Goal: Information Seeking & Learning: Learn about a topic

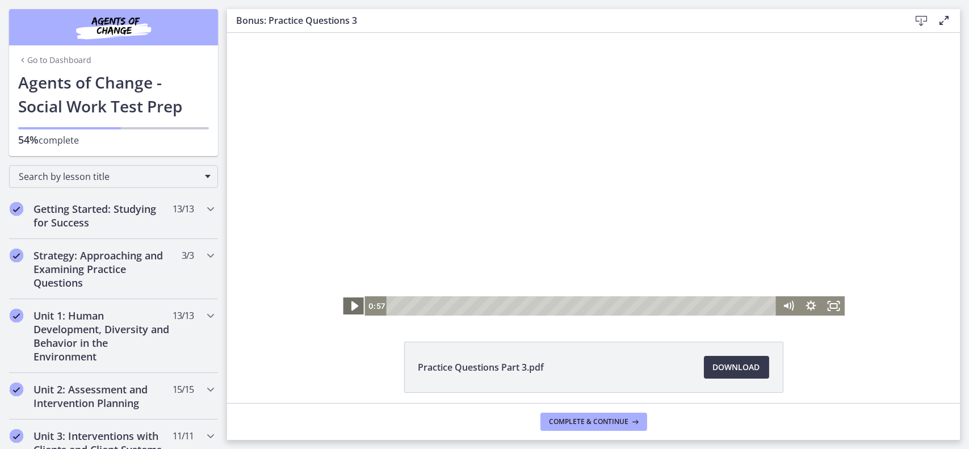
click at [351, 308] on icon "Play Video" at bounding box center [354, 306] width 27 height 23
click at [352, 296] on icon "Pause" at bounding box center [353, 305] width 23 height 19
click at [345, 305] on icon "Play Video" at bounding box center [353, 305] width 23 height 19
click at [351, 305] on icon "Pause" at bounding box center [353, 306] width 6 height 7
click at [347, 305] on icon "Play Video" at bounding box center [353, 305] width 23 height 19
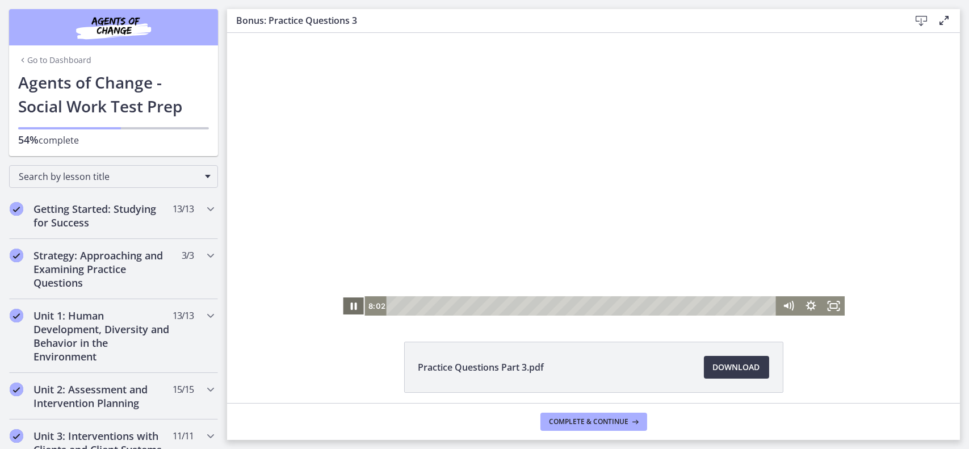
click at [354, 309] on icon "Pause" at bounding box center [353, 305] width 23 height 19
click at [351, 303] on icon "Play Video" at bounding box center [354, 306] width 6 height 8
click at [349, 303] on icon "Pause" at bounding box center [353, 306] width 27 height 23
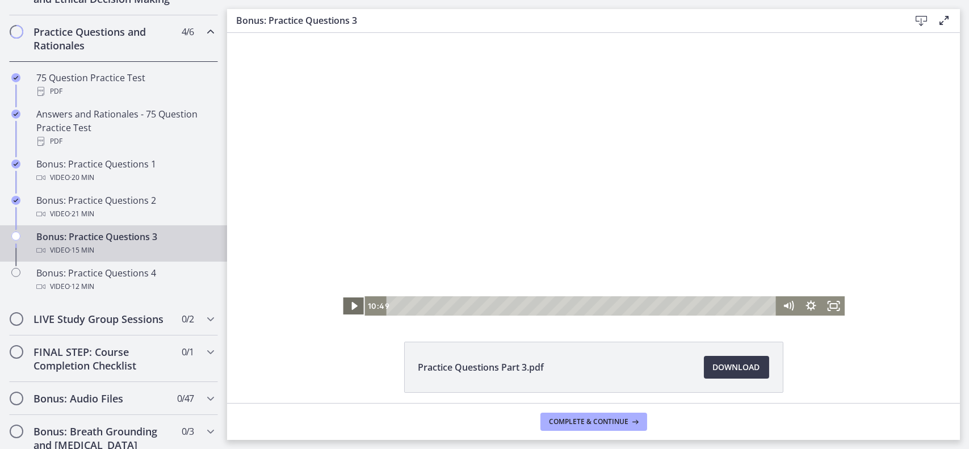
scroll to position [509, 0]
click at [345, 311] on icon "Play Video" at bounding box center [353, 305] width 23 height 19
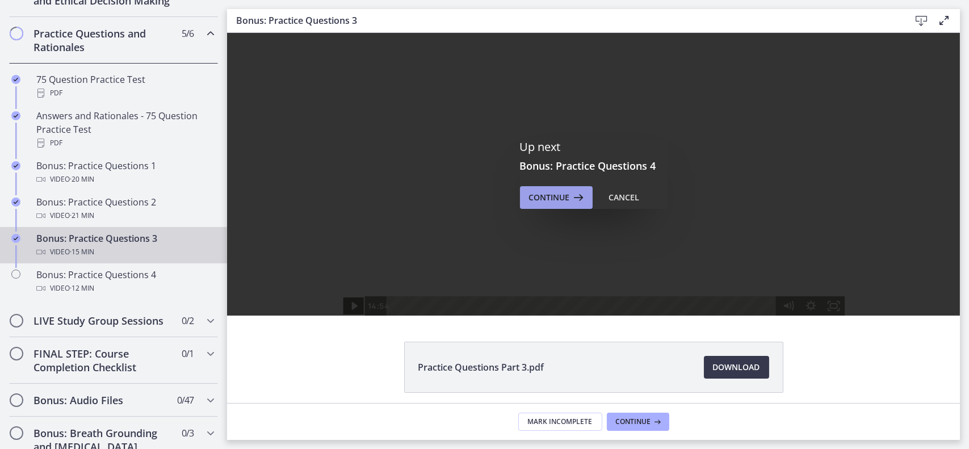
click at [557, 200] on span "Continue" at bounding box center [549, 198] width 41 height 14
